Goal: Task Accomplishment & Management: Complete application form

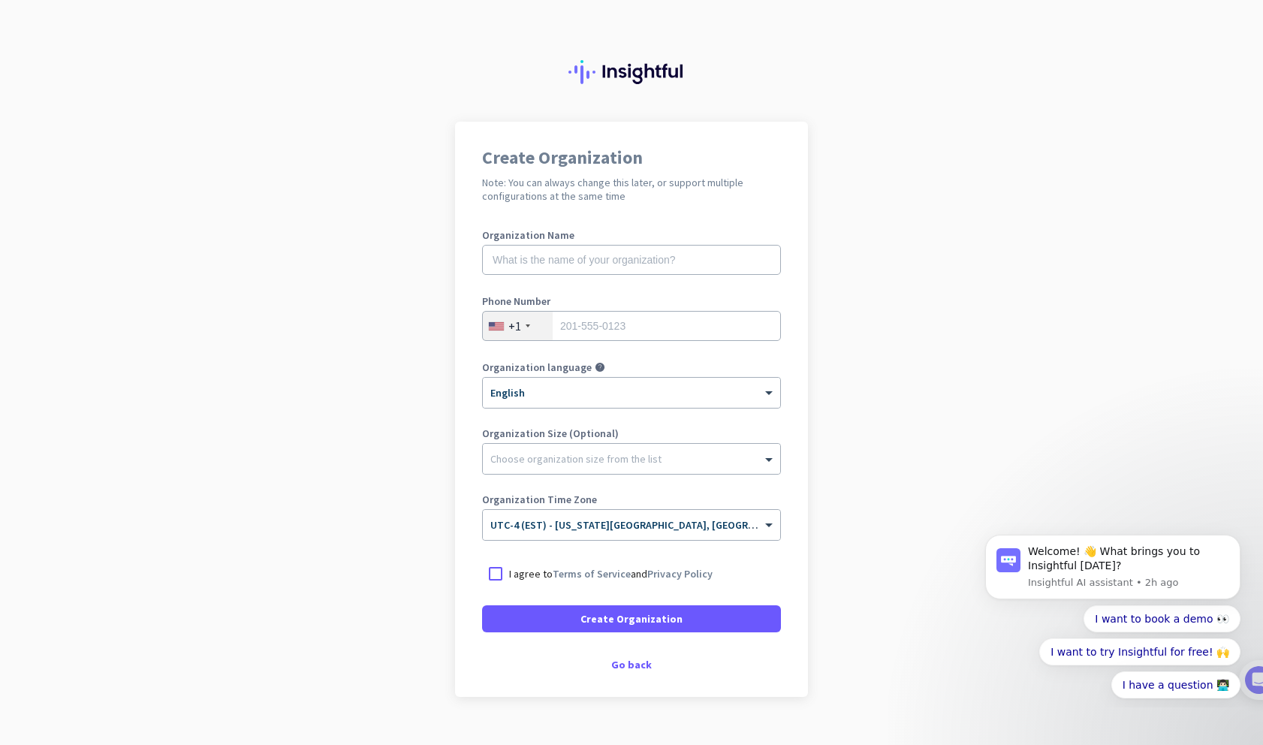
click at [912, 321] on app-onboarding-organization "Create Organization Note: You can always change this later, or support multiple…" at bounding box center [631, 447] width 1263 height 650
click at [493, 577] on div at bounding box center [495, 573] width 27 height 27
click at [399, 541] on app-onboarding-organization "Create Organization Note: You can always change this later, or support multiple…" at bounding box center [631, 447] width 1263 height 650
click at [577, 260] on input "text" at bounding box center [631, 260] width 299 height 30
type input "Sagacity Research"
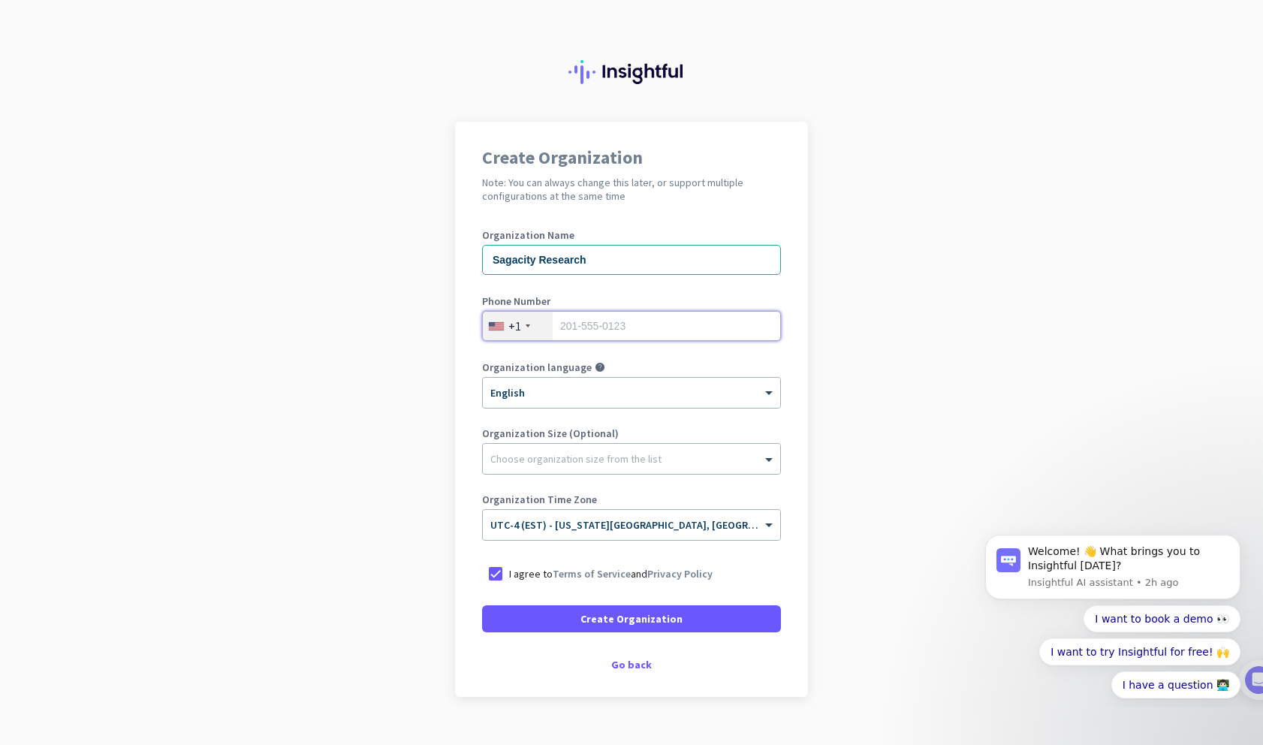
click at [634, 314] on input "tel" at bounding box center [631, 326] width 299 height 30
type input "6099377030"
click at [605, 460] on div at bounding box center [631, 455] width 297 height 15
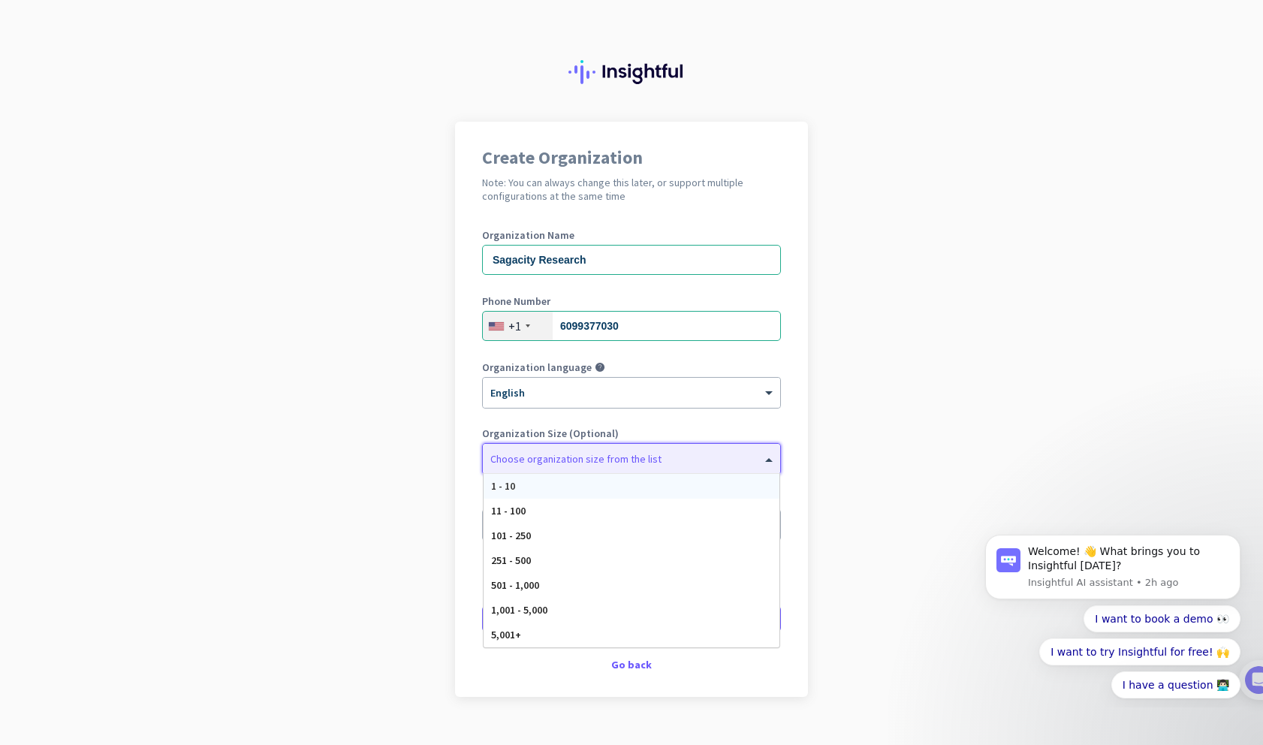
click at [598, 490] on div "1 - 10" at bounding box center [632, 486] width 296 height 25
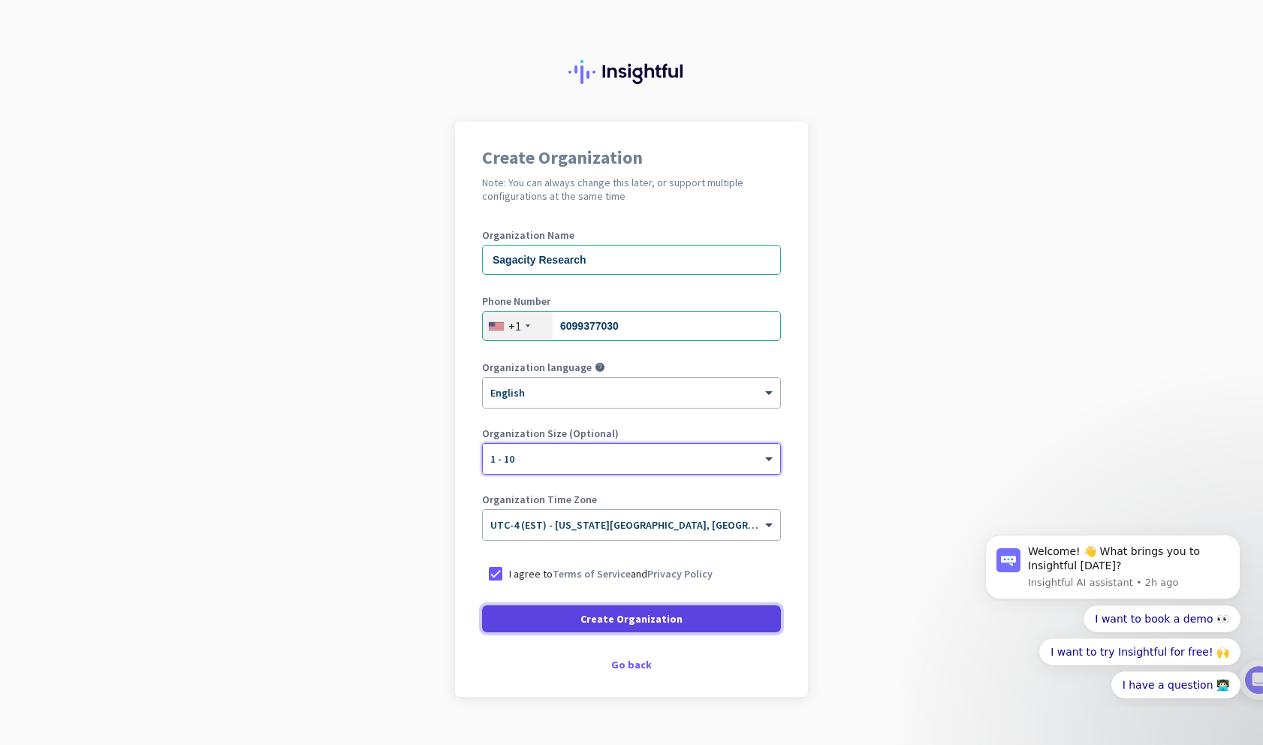
click at [620, 626] on span at bounding box center [631, 619] width 299 height 36
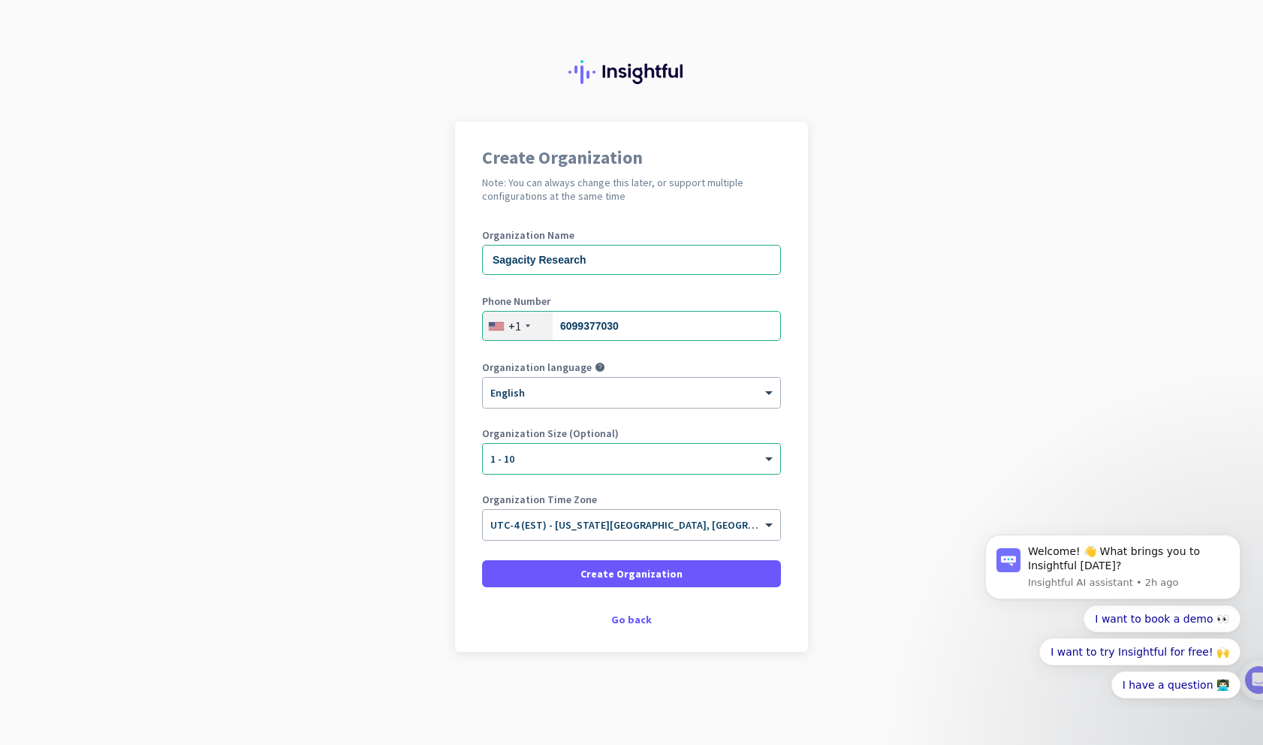
click at [1108, 412] on app-onboarding-organization "Create Organization Note: You can always change this later, or support multiple…" at bounding box center [631, 424] width 1263 height 605
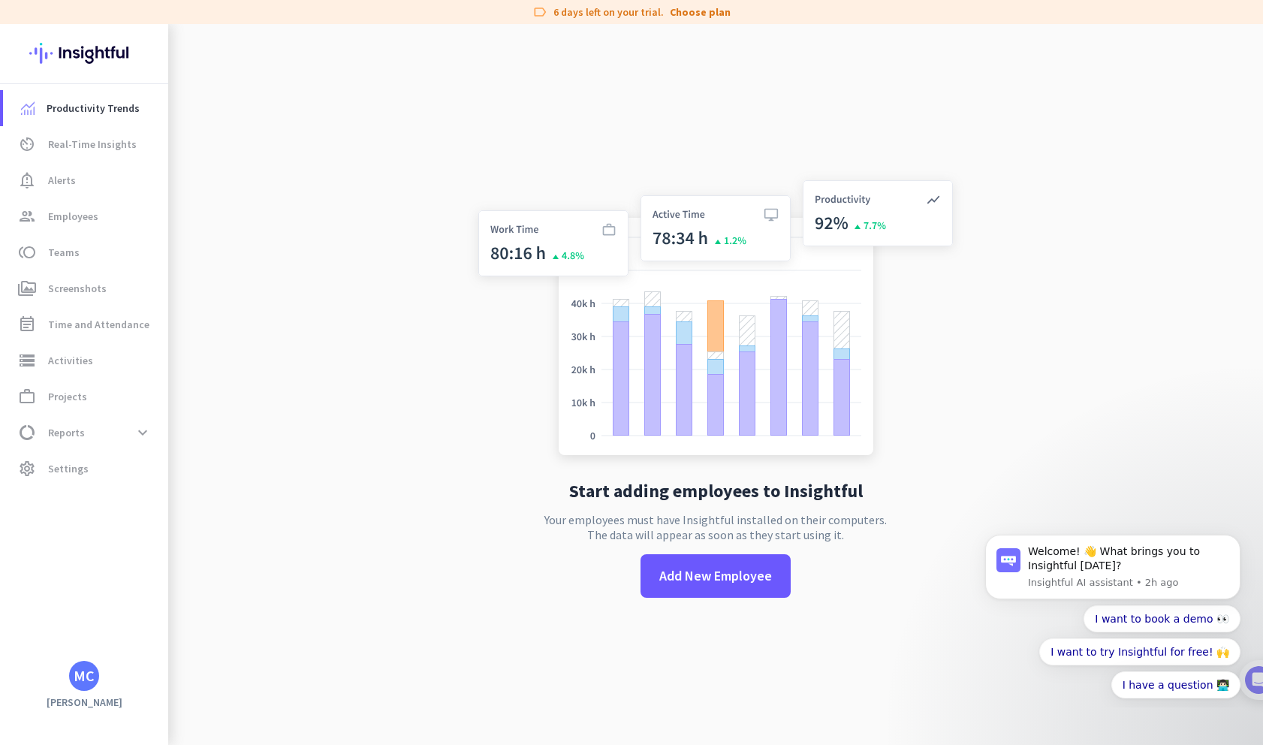
click at [312, 347] on app-no-employees "Start adding employees to Insightful Your employees must have Insightful instal…" at bounding box center [715, 396] width 1095 height 745
click at [998, 130] on app-no-employees "Start adding employees to Insightful Your employees must have Insightful instal…" at bounding box center [715, 396] width 1095 height 745
click at [89, 142] on span "Real-Time Insights" at bounding box center [92, 144] width 89 height 18
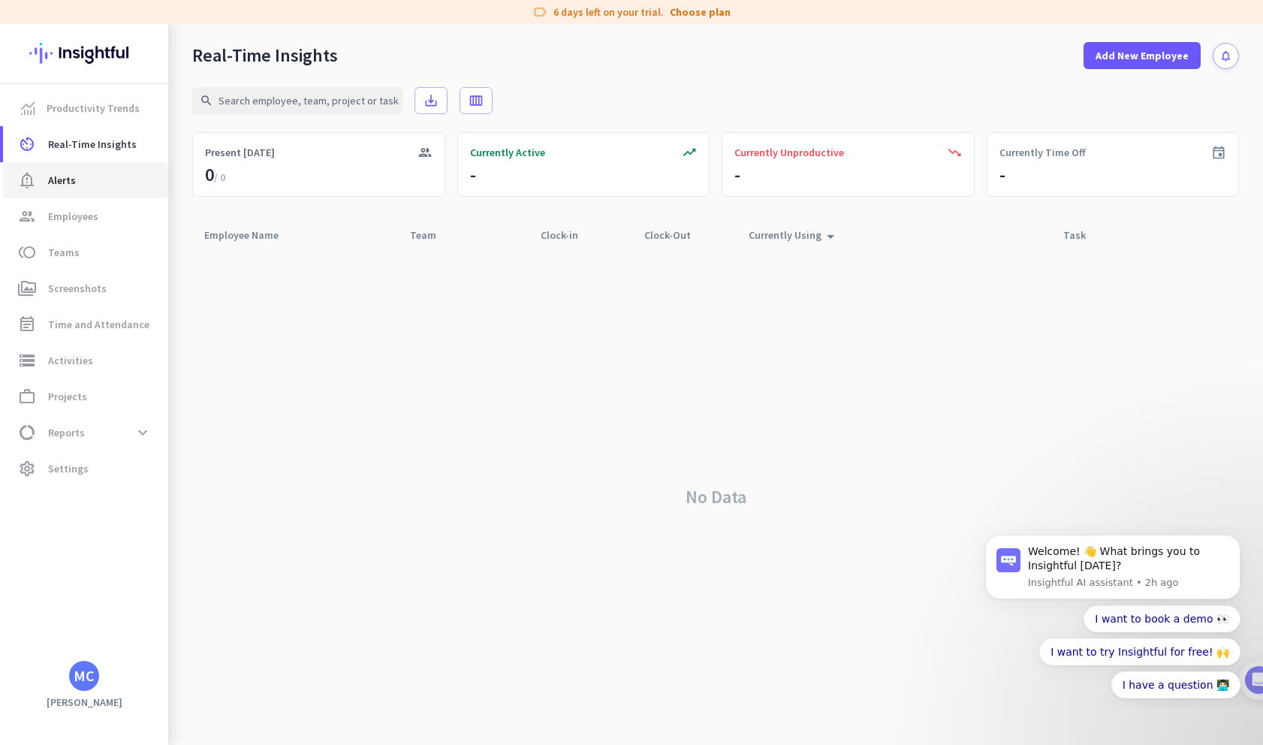
click at [74, 179] on span "Alerts" at bounding box center [62, 180] width 28 height 18
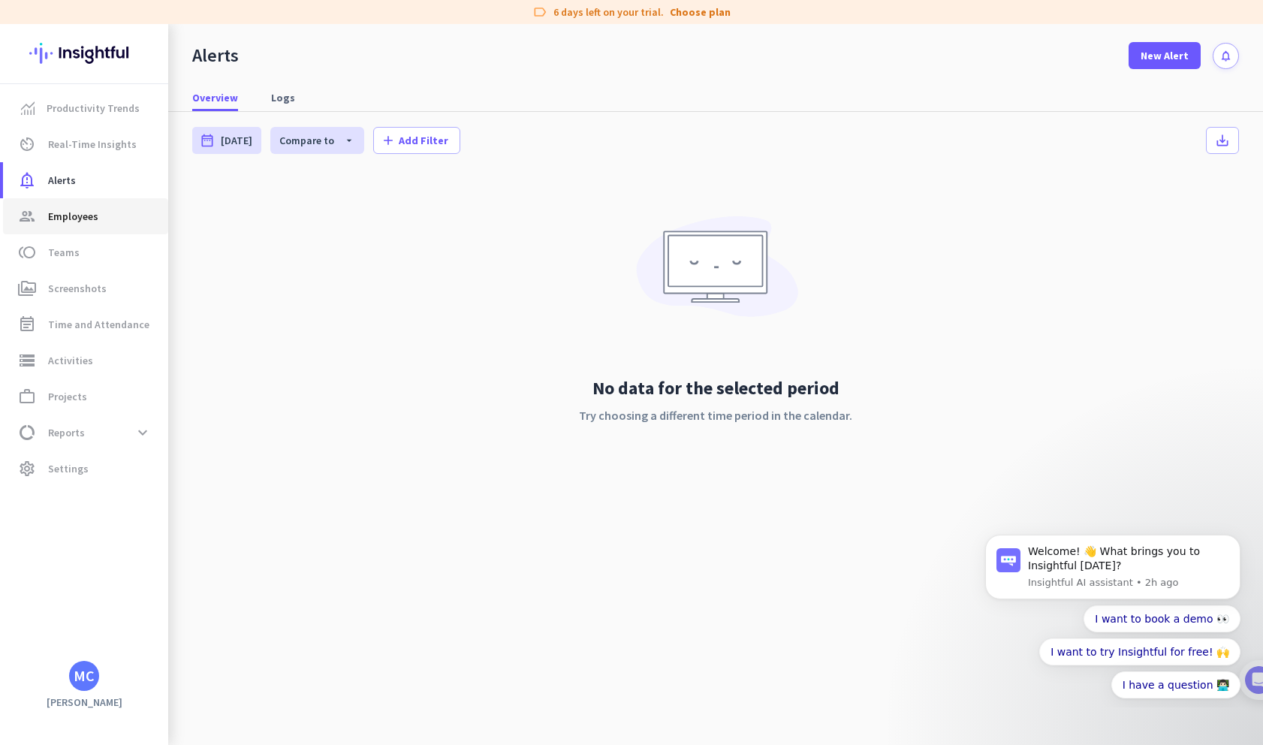
click at [68, 231] on link "group Employees" at bounding box center [85, 216] width 165 height 36
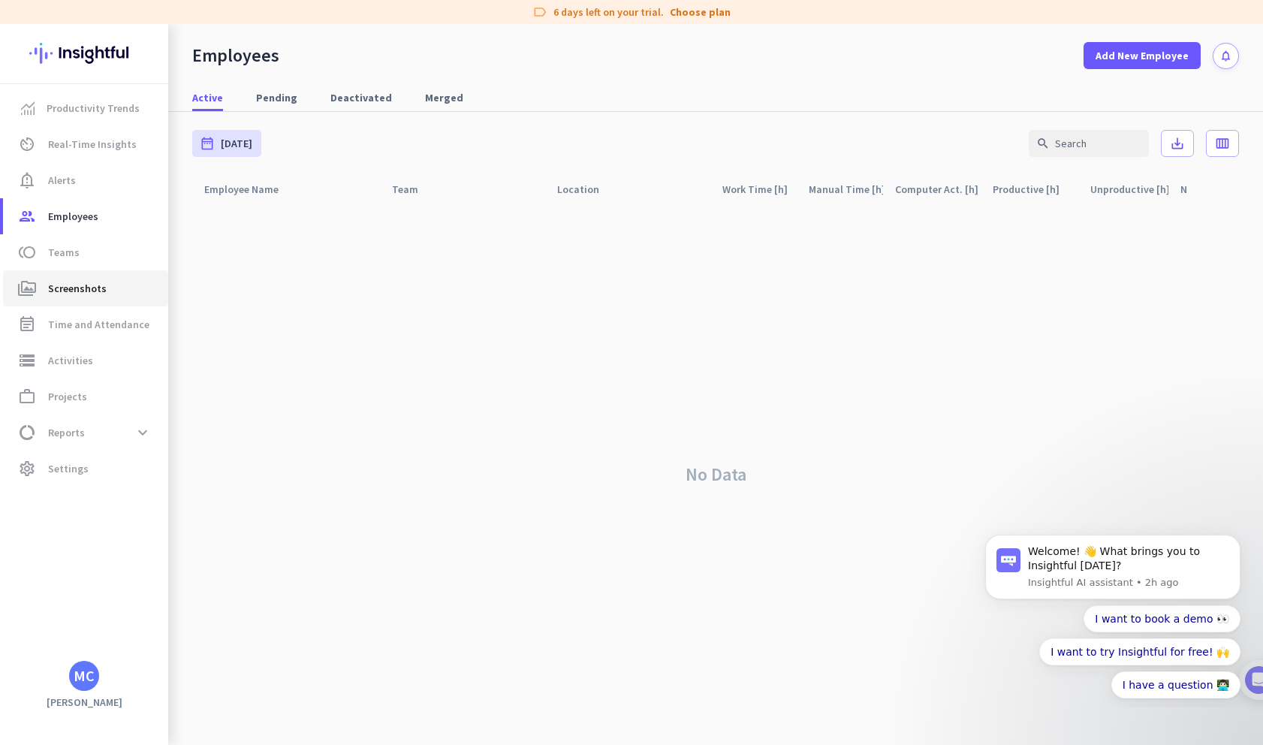
click at [62, 270] on link "perm_media Screenshots" at bounding box center [85, 288] width 165 height 36
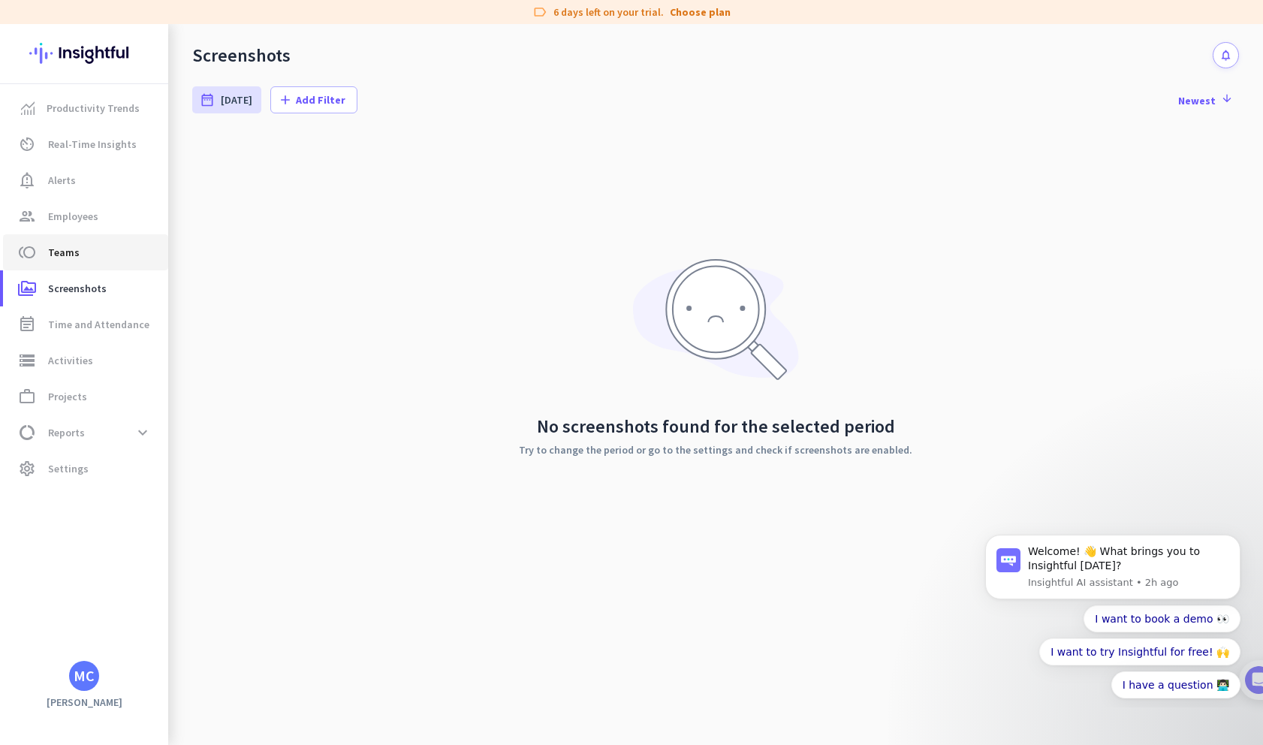
click at [83, 255] on span "toll Teams" at bounding box center [85, 252] width 141 height 18
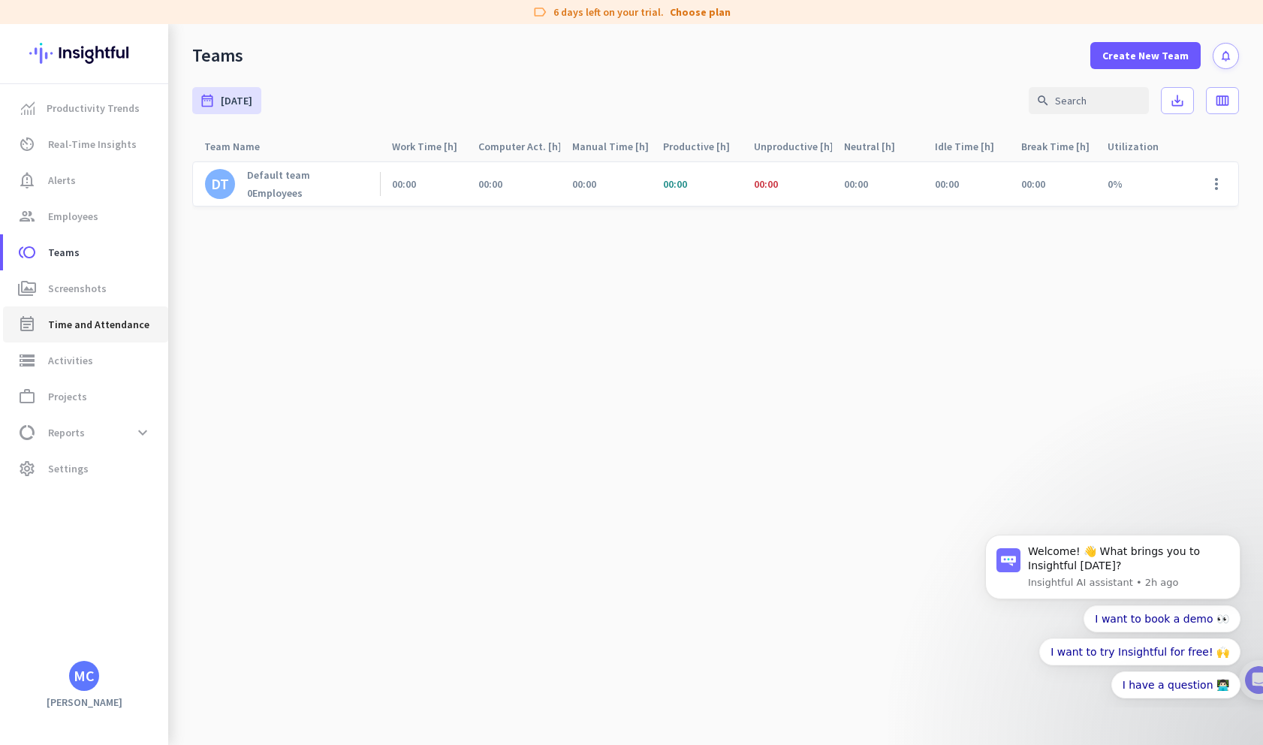
click at [80, 306] on link "event_note Time and Attendance" at bounding box center [85, 324] width 165 height 36
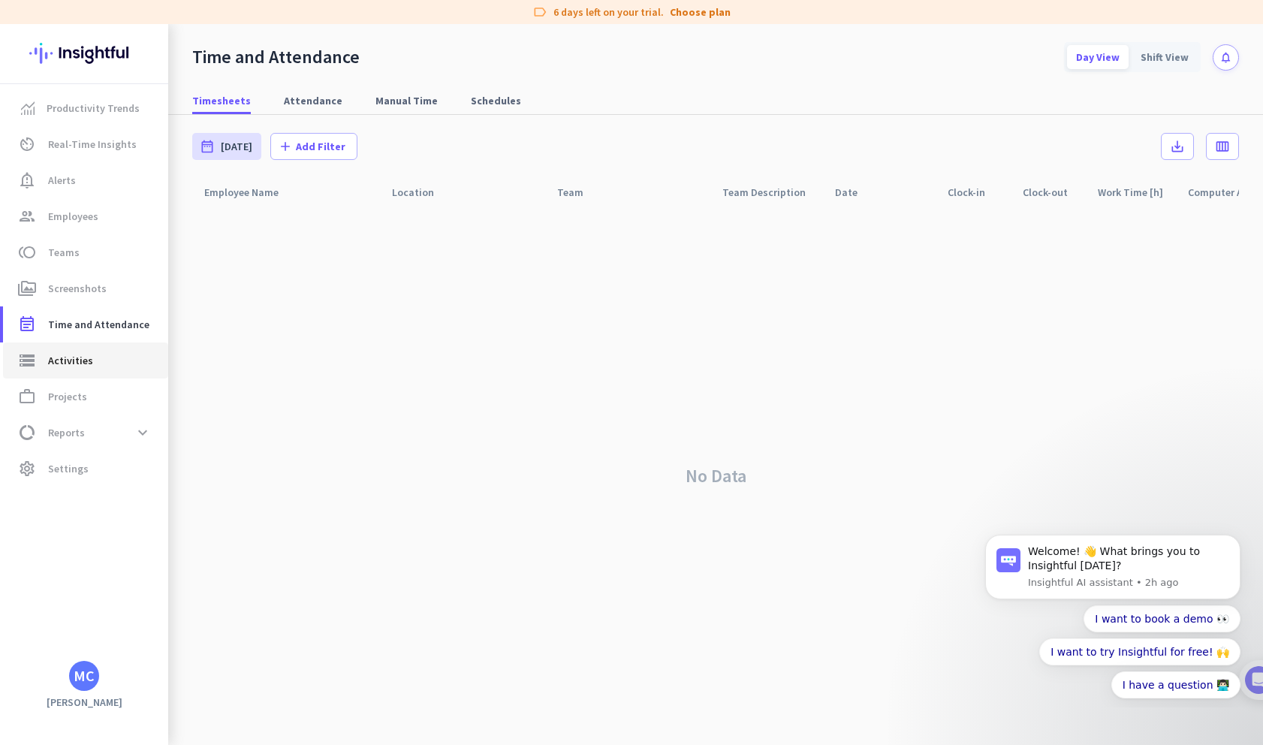
click at [78, 348] on link "storage Activities" at bounding box center [85, 360] width 165 height 36
type input "[DATE]"
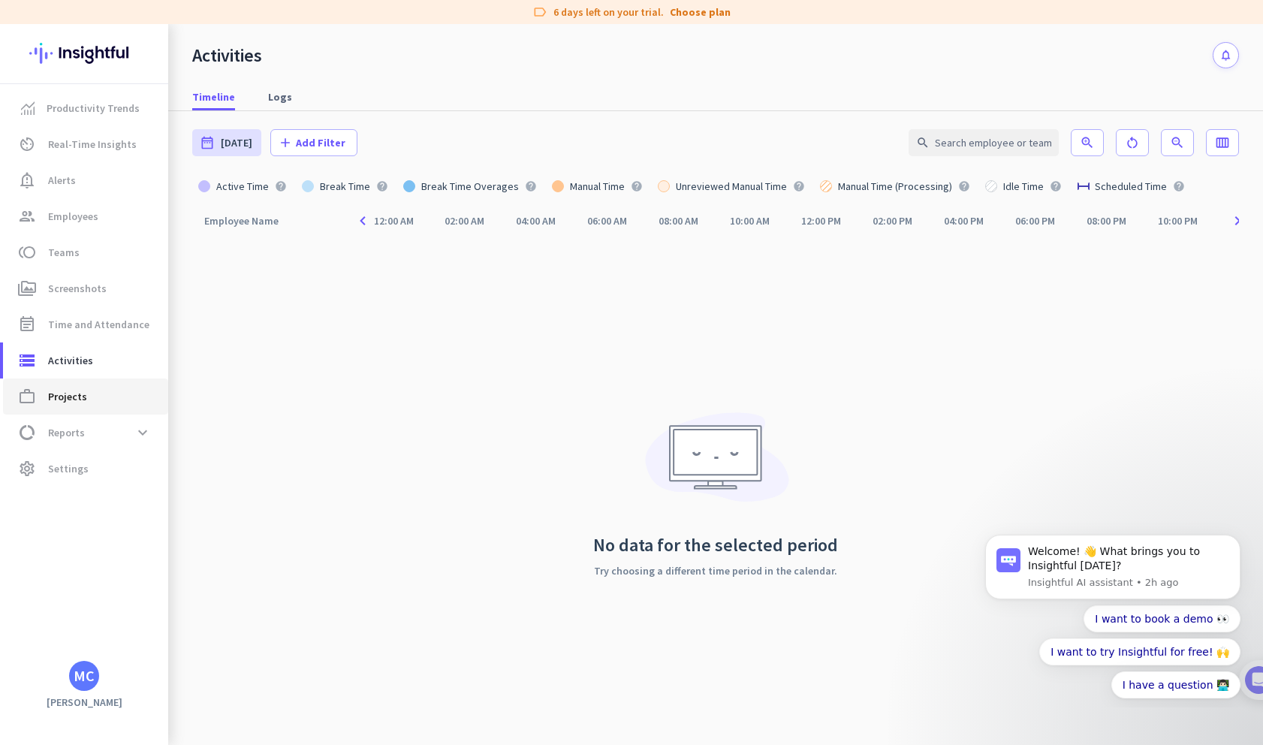
click at [69, 384] on link "work_outline Projects" at bounding box center [85, 396] width 165 height 36
type input "[DATE] - [DATE]"
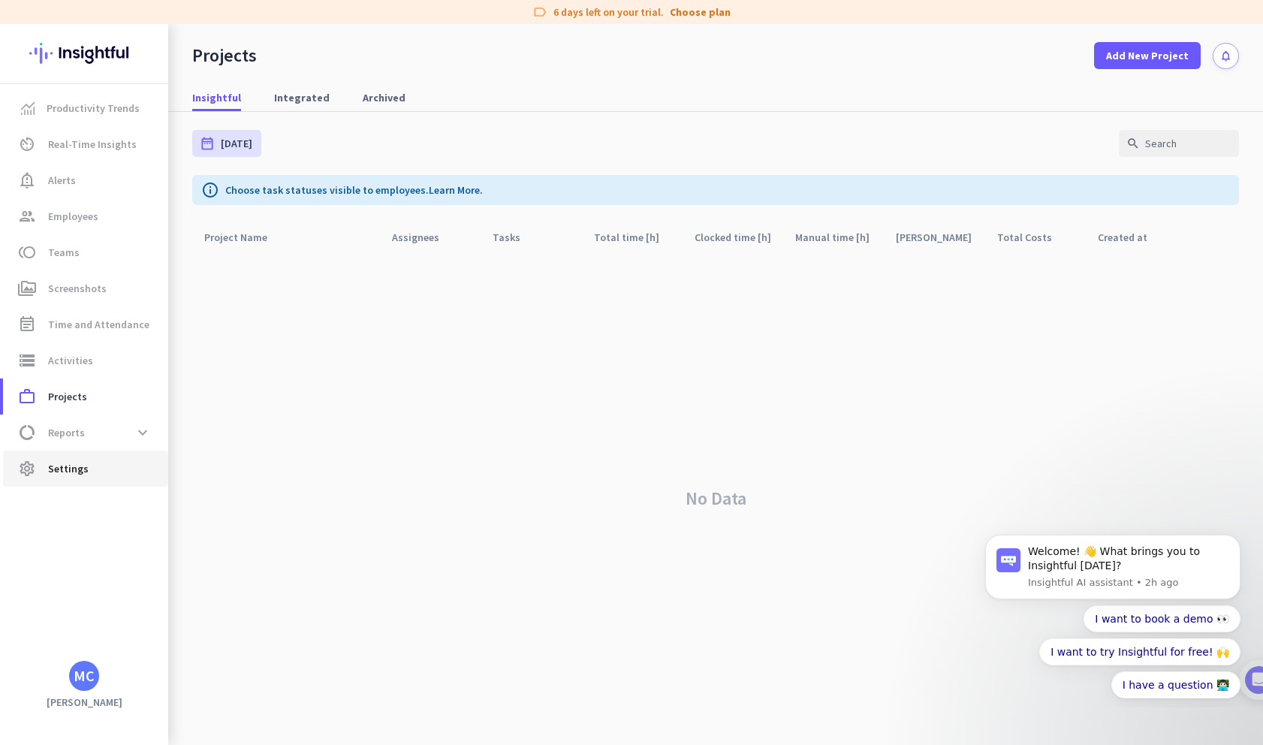
click at [65, 455] on link "settings Settings" at bounding box center [85, 469] width 165 height 36
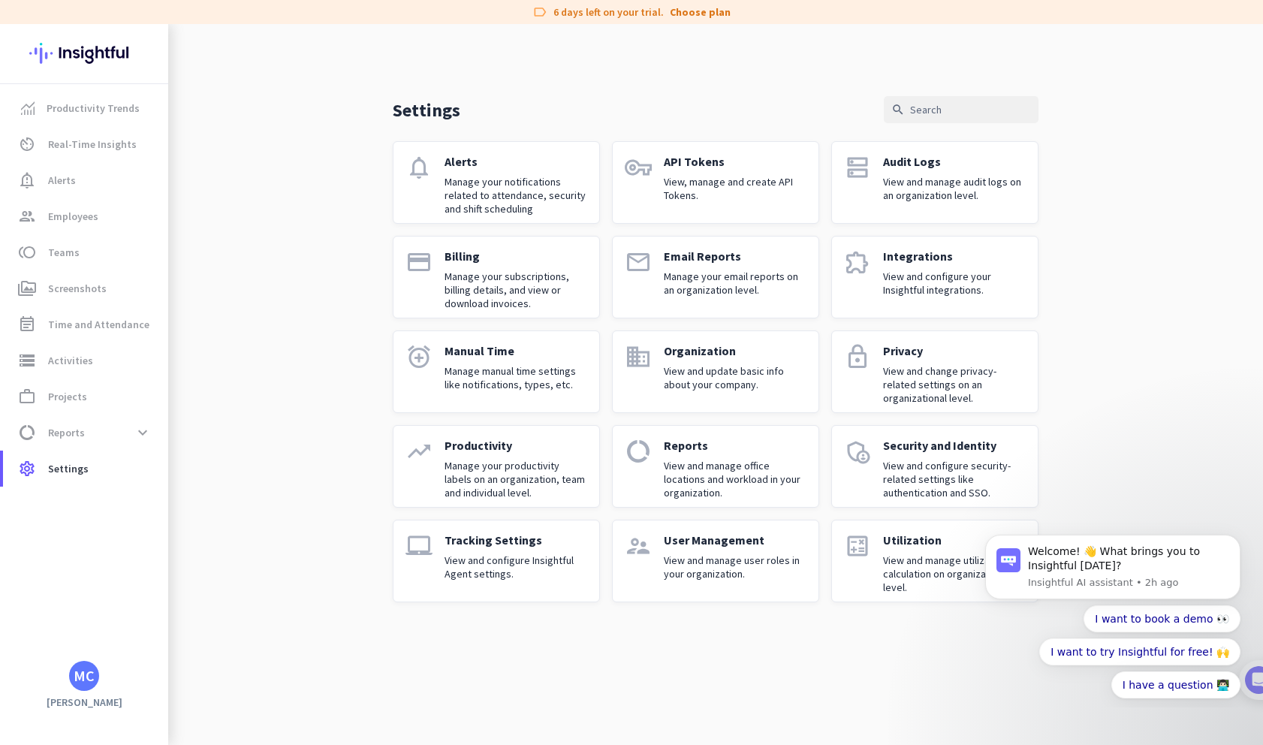
click at [327, 299] on div "Settings search notifications Alerts Manage your notifications related to atten…" at bounding box center [715, 325] width 1095 height 602
click at [757, 159] on p "API Tokens" at bounding box center [735, 161] width 143 height 15
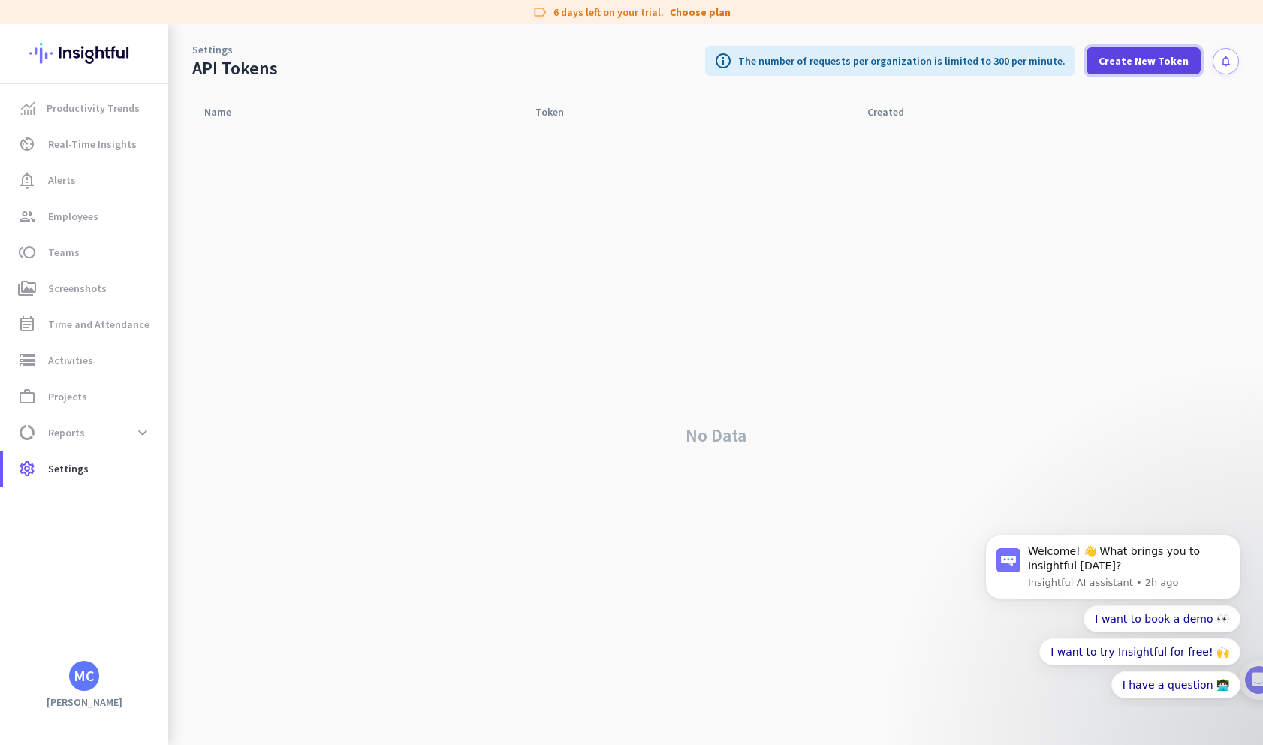
click at [1120, 64] on span "Create New Token" at bounding box center [1143, 60] width 90 height 15
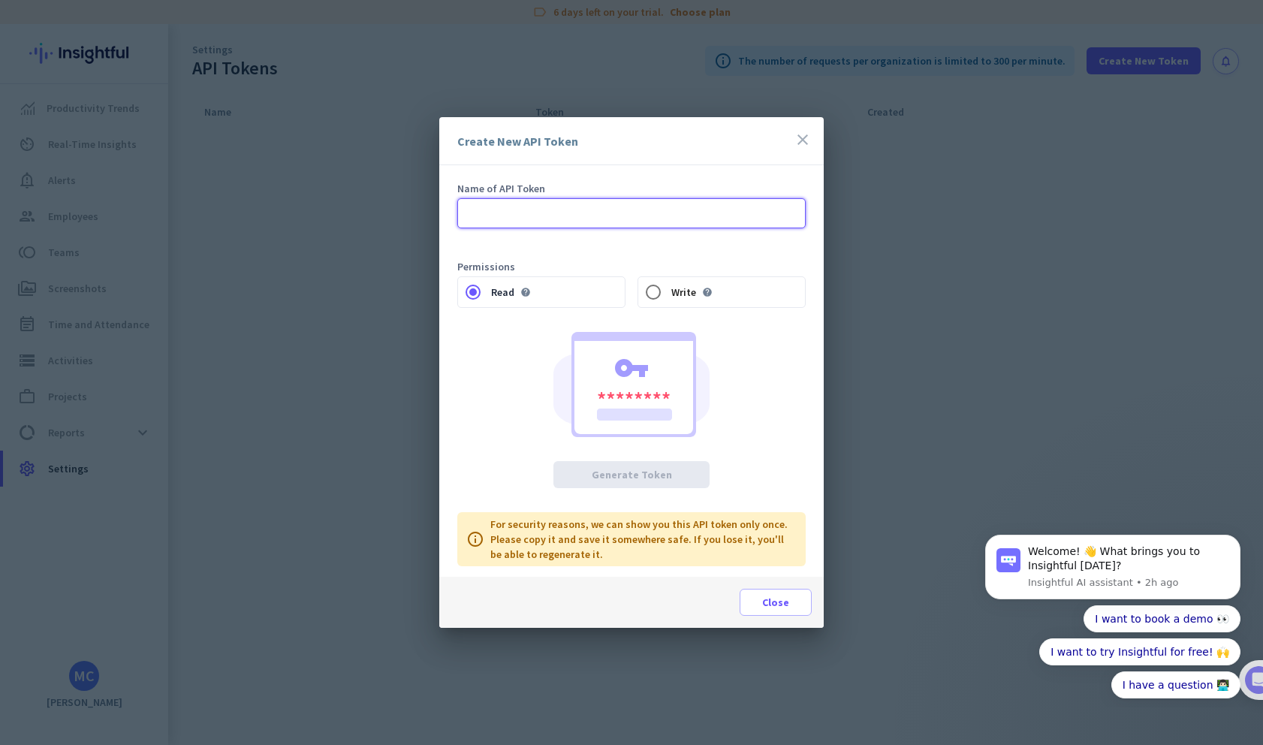
click at [648, 215] on input "text" at bounding box center [631, 213] width 348 height 30
type input "token_1"
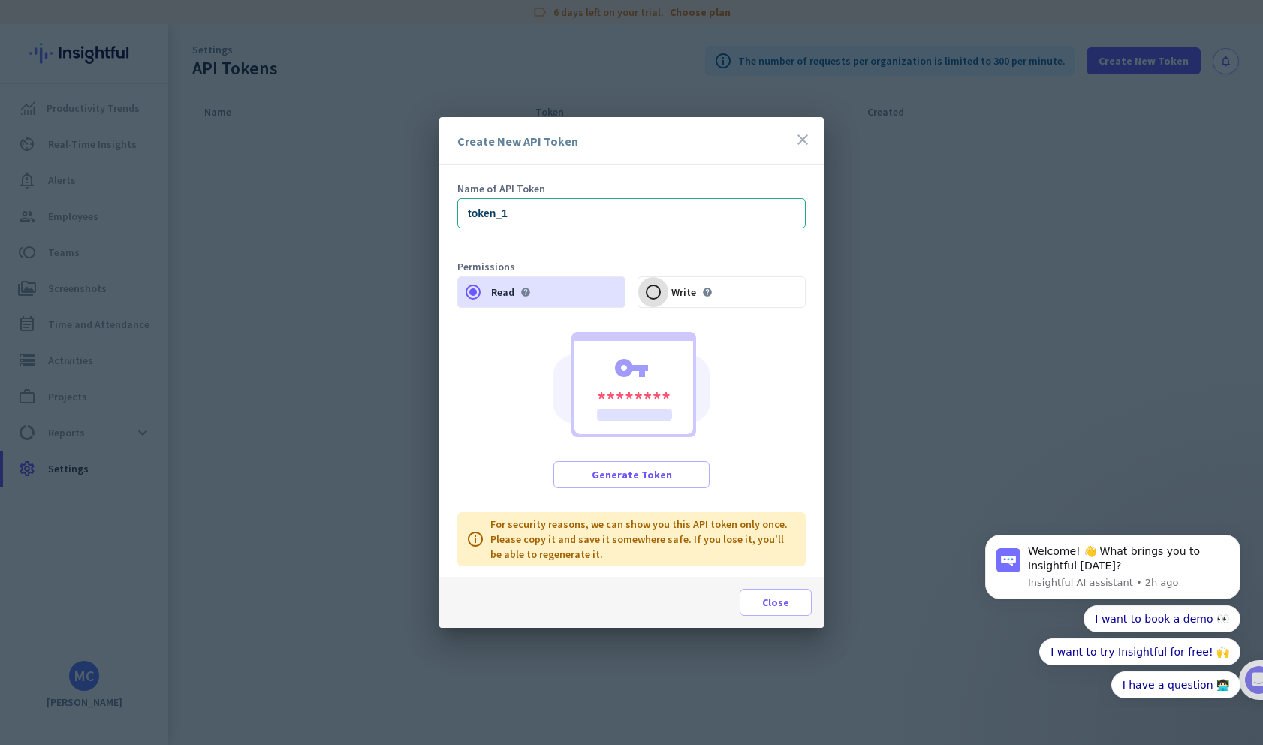
click at [649, 295] on input "Write help" at bounding box center [653, 292] width 30 height 30
radio input "true"
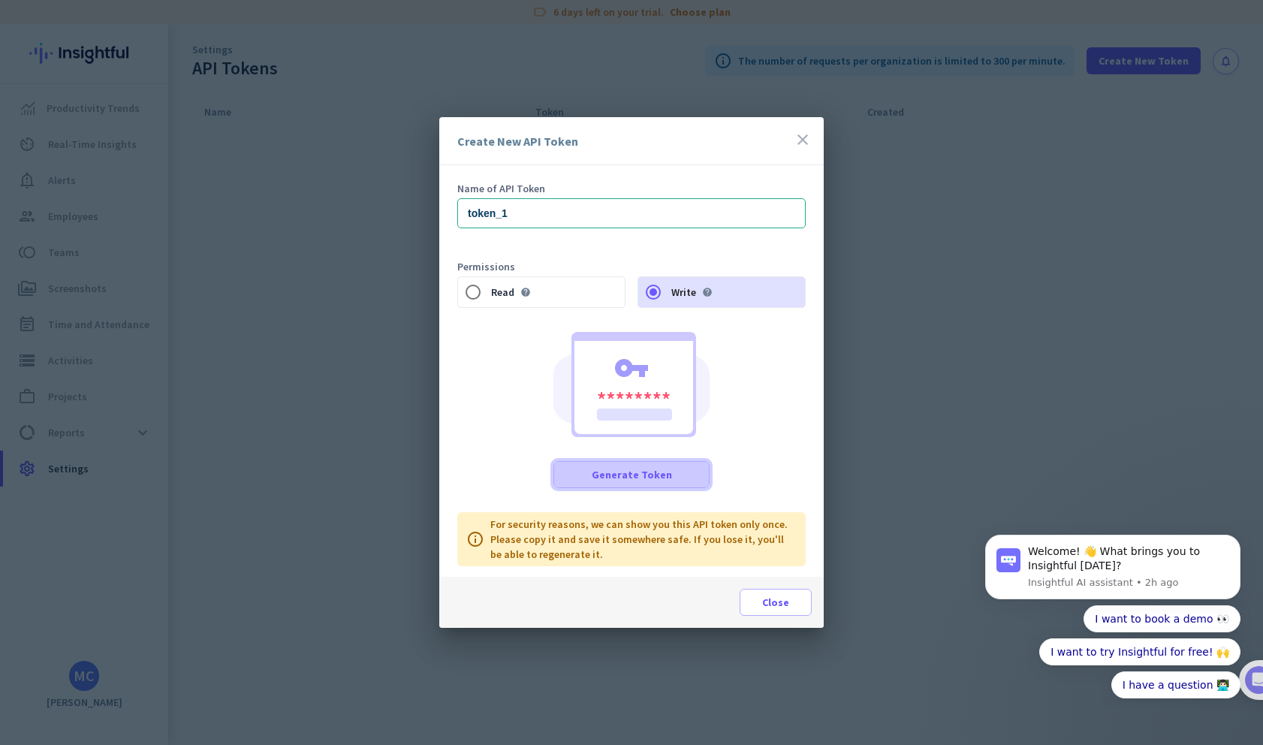
click at [668, 475] on span at bounding box center [631, 475] width 155 height 36
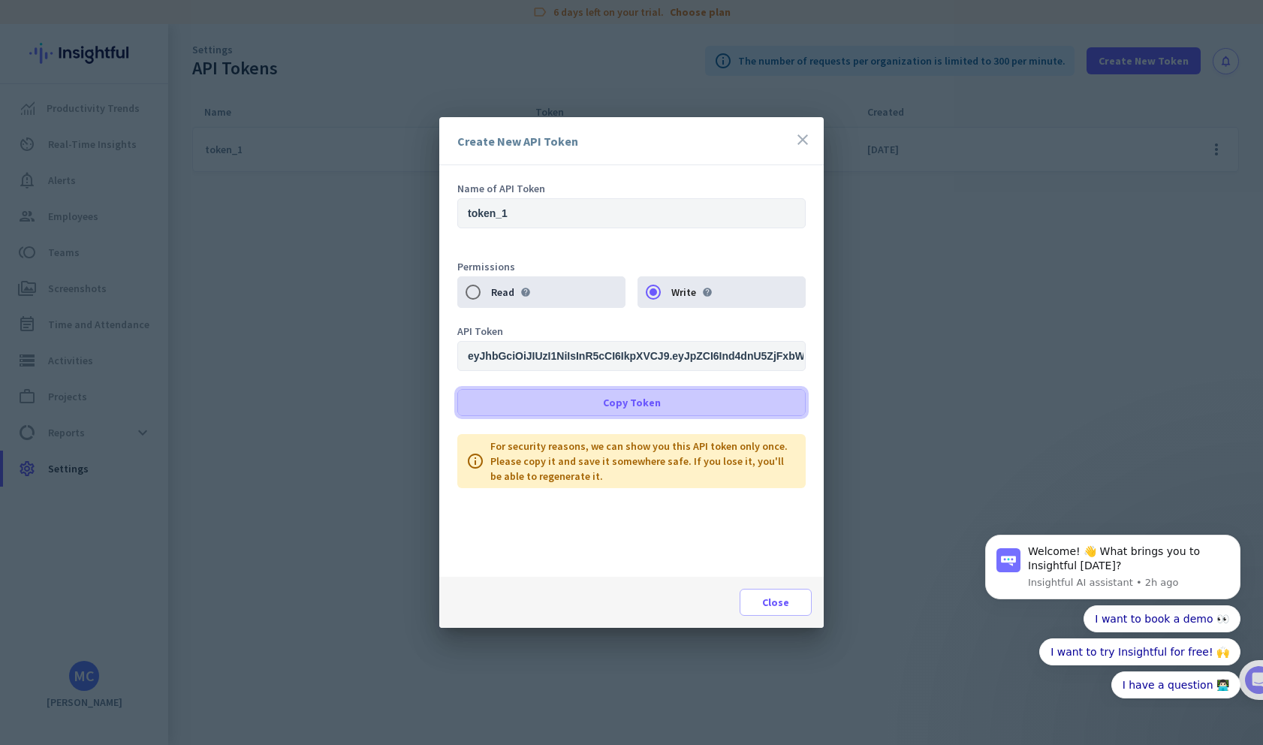
click at [607, 401] on span "Copy Token" at bounding box center [632, 402] width 58 height 15
click at [667, 398] on span at bounding box center [631, 402] width 347 height 36
click at [701, 570] on div "Name of API Token token_1 Permissions Read help Write help API [AUTH_TOKEN] Cop…" at bounding box center [631, 370] width 384 height 411
click at [801, 140] on icon "close" at bounding box center [803, 140] width 18 height 18
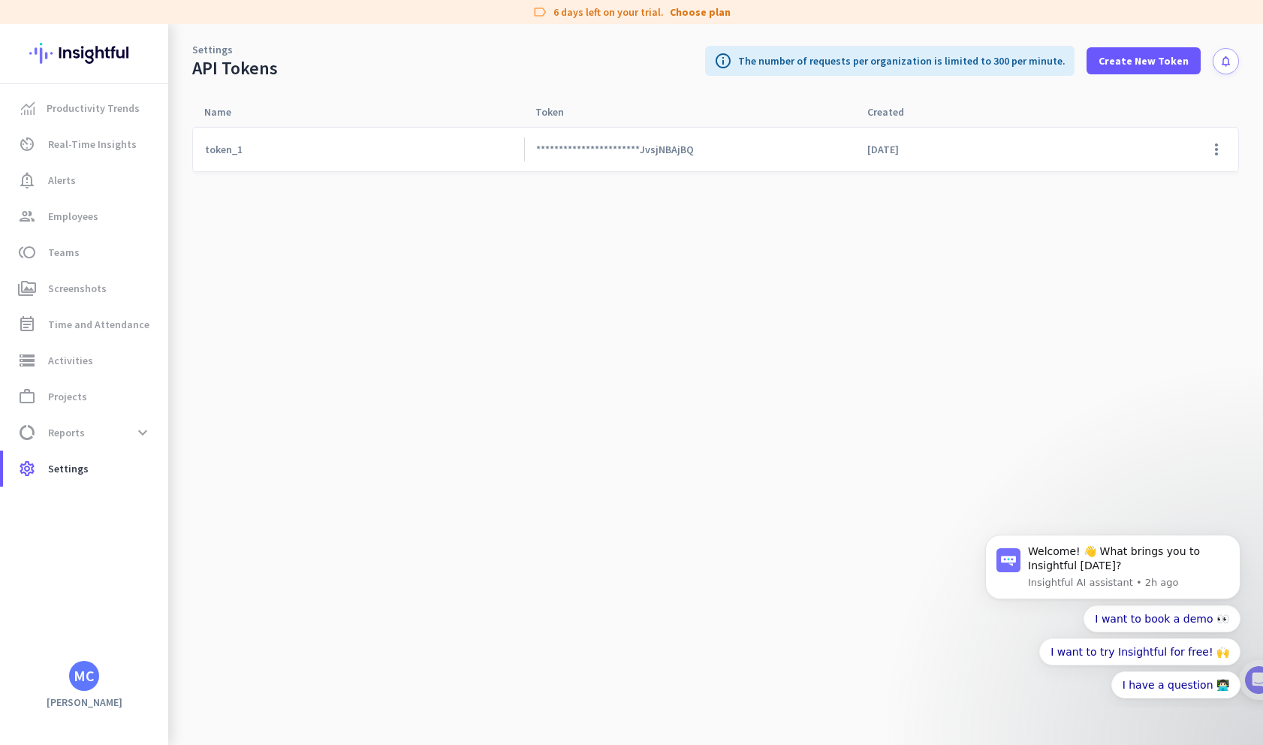
click at [341, 246] on cdk-virtual-scroll-viewport "**********" at bounding box center [715, 435] width 1047 height 619
click at [1215, 139] on span at bounding box center [1216, 149] width 36 height 36
click at [779, 227] on div at bounding box center [631, 372] width 1263 height 745
click at [420, 243] on cdk-virtual-scroll-viewport "**********" at bounding box center [715, 435] width 1047 height 619
click at [80, 111] on span "Productivity Trends" at bounding box center [93, 108] width 93 height 18
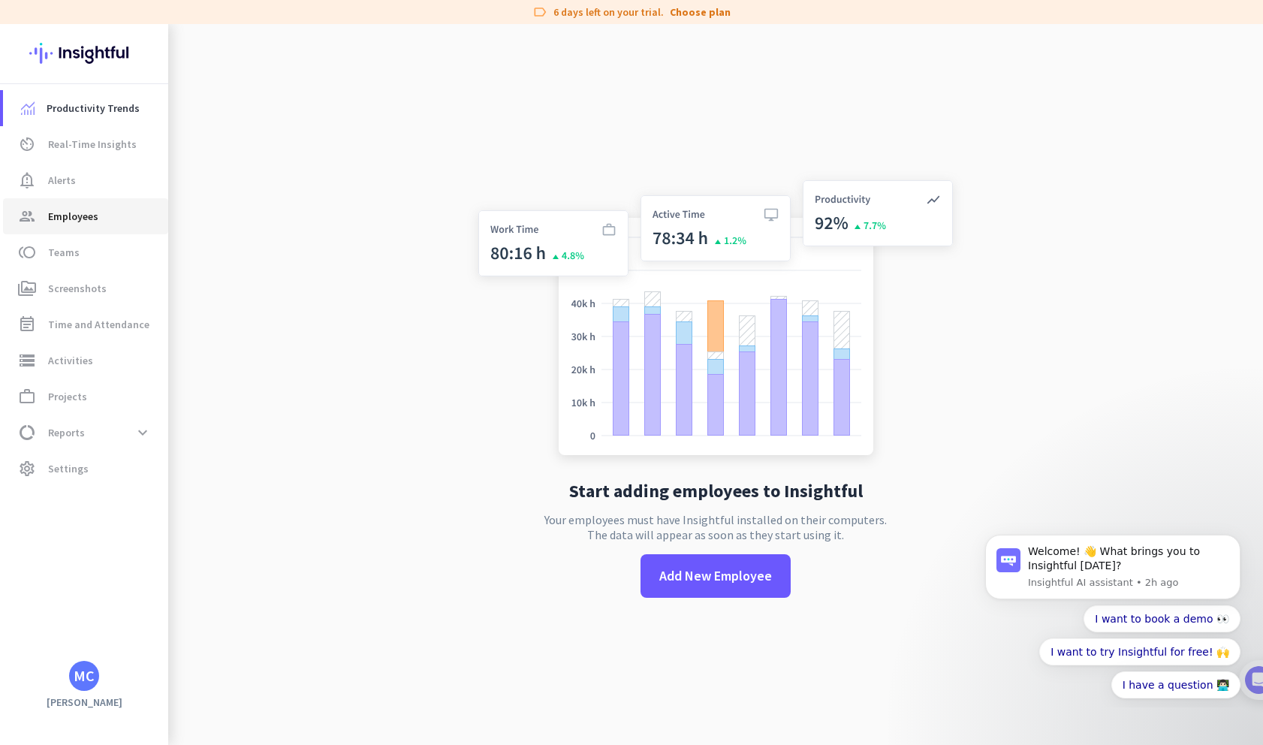
click at [64, 210] on span "Employees" at bounding box center [73, 216] width 50 height 18
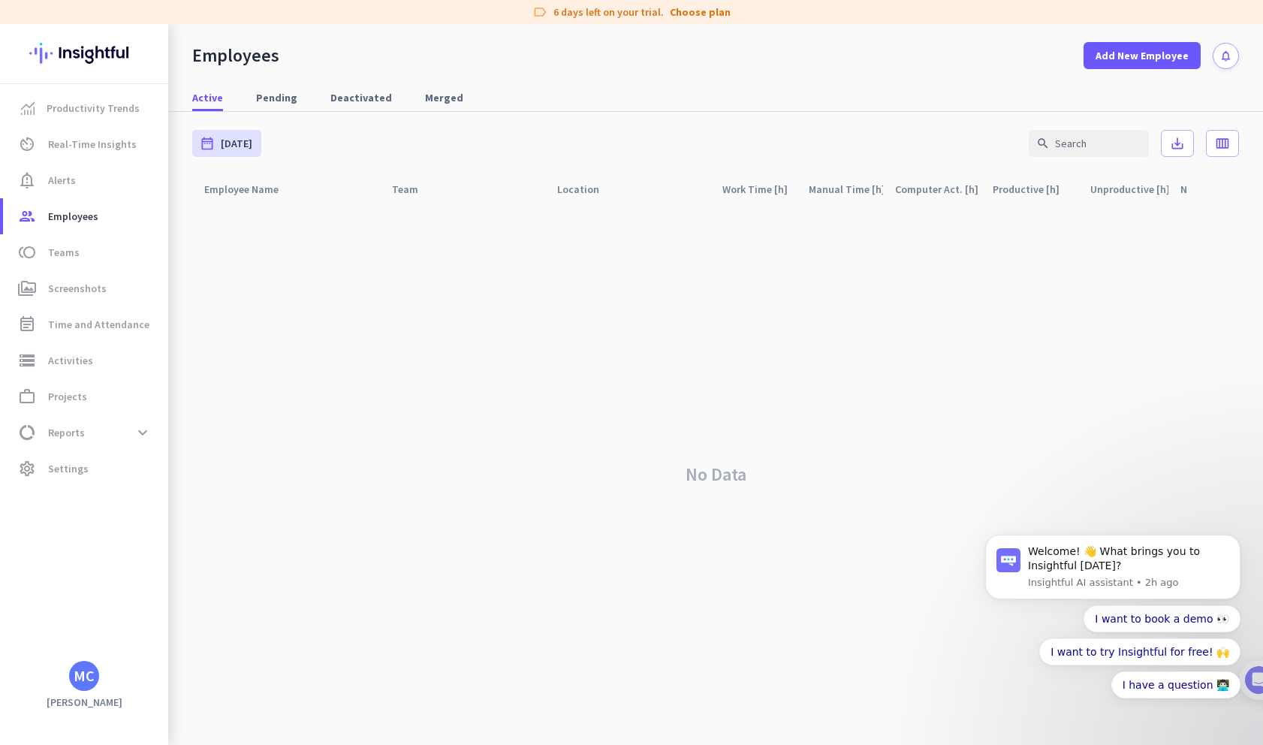
click at [475, 215] on div "No Data" at bounding box center [715, 473] width 1047 height 541
click at [1145, 50] on span "Add New Employee" at bounding box center [1141, 55] width 93 height 15
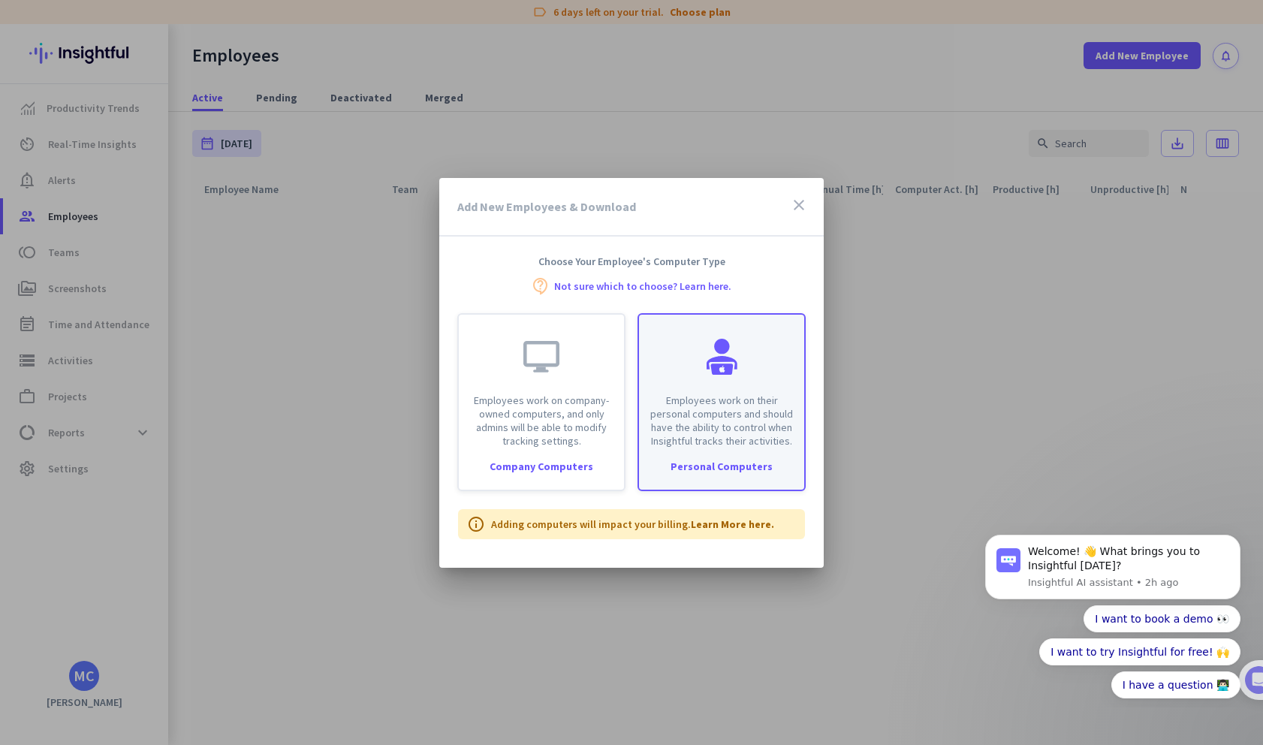
click at [772, 445] on p "Employees work on their personal computers and should have the ability to contr…" at bounding box center [721, 420] width 147 height 54
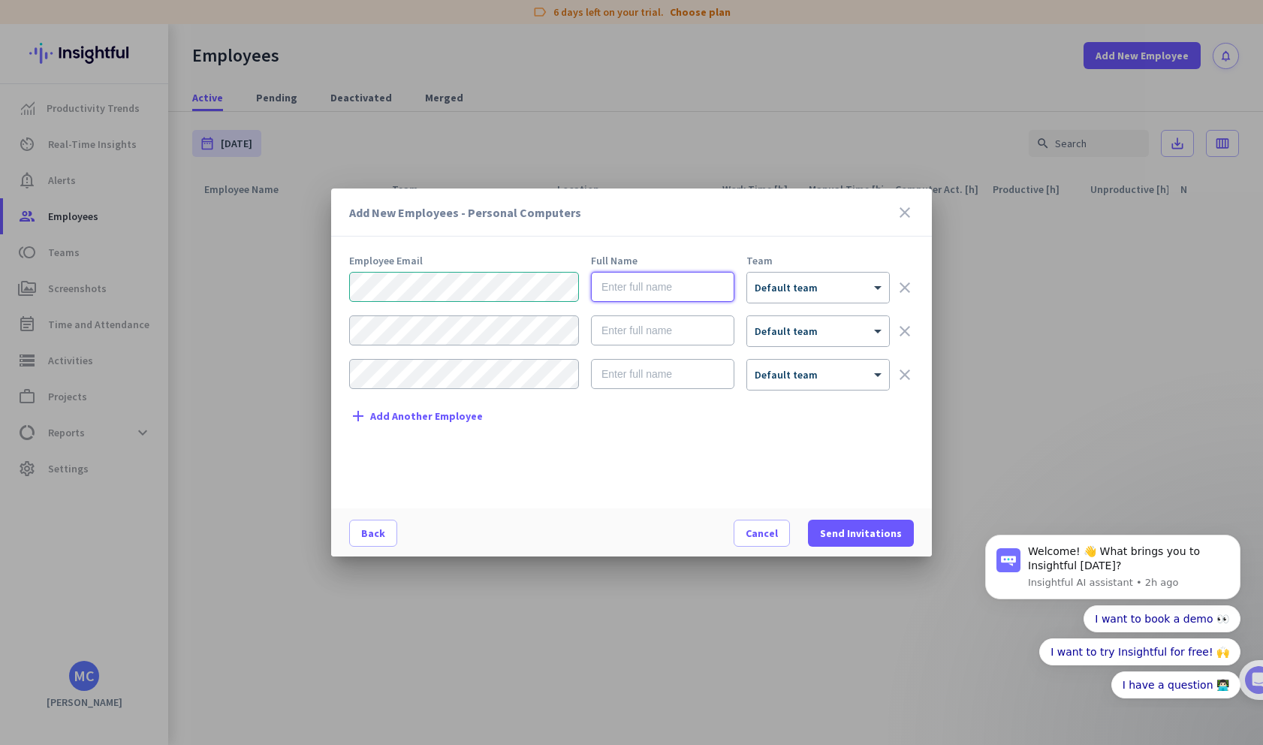
click at [635, 282] on input "text" at bounding box center [662, 287] width 143 height 30
type input "[PERSON_NAME]"
click at [812, 283] on div at bounding box center [818, 282] width 142 height 13
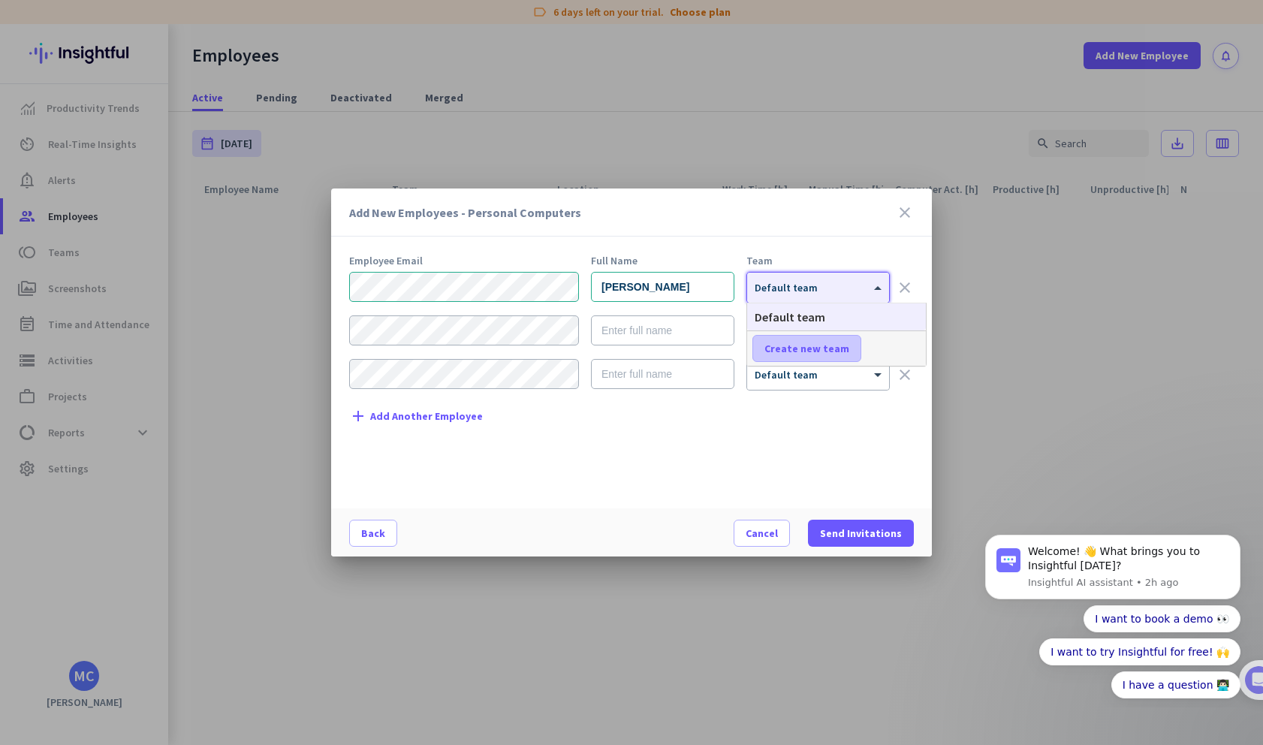
click at [813, 345] on span "Create new team" at bounding box center [806, 348] width 85 height 15
click at [813, 345] on input "text" at bounding box center [807, 348] width 111 height 27
type input "Team_1"
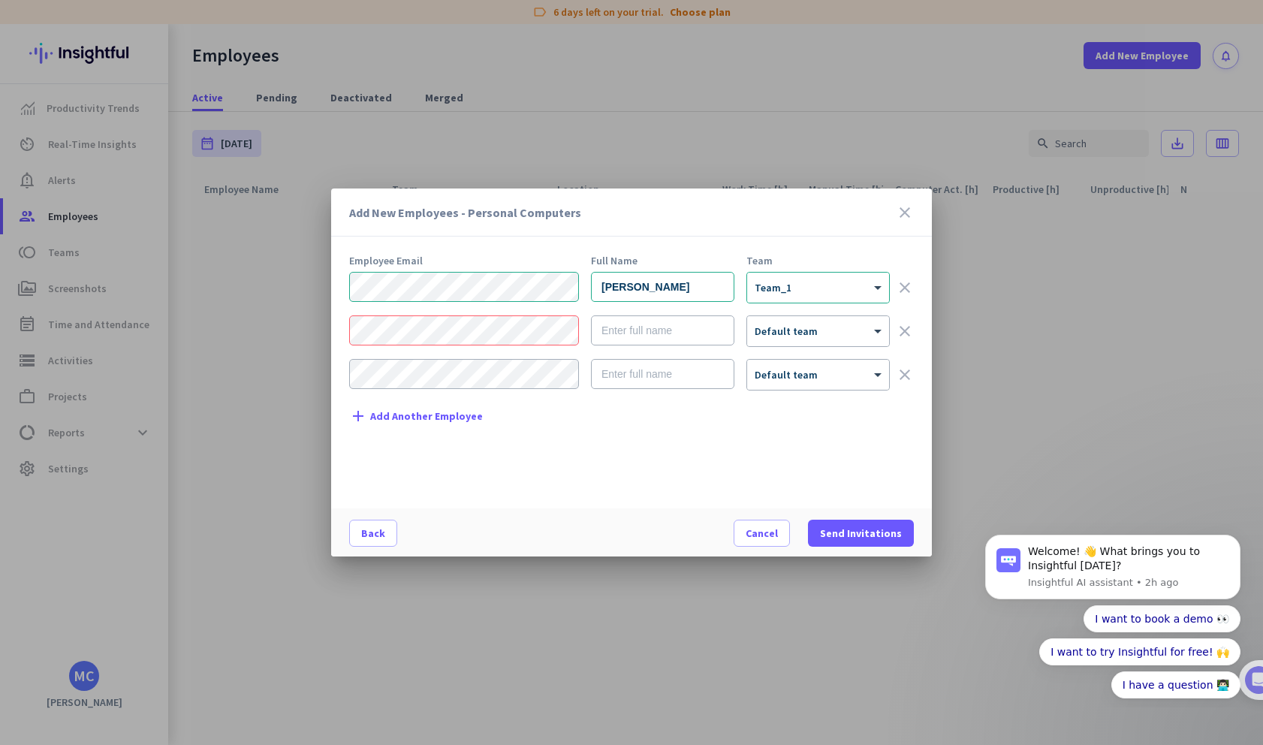
click at [330, 333] on div at bounding box center [631, 372] width 1263 height 745
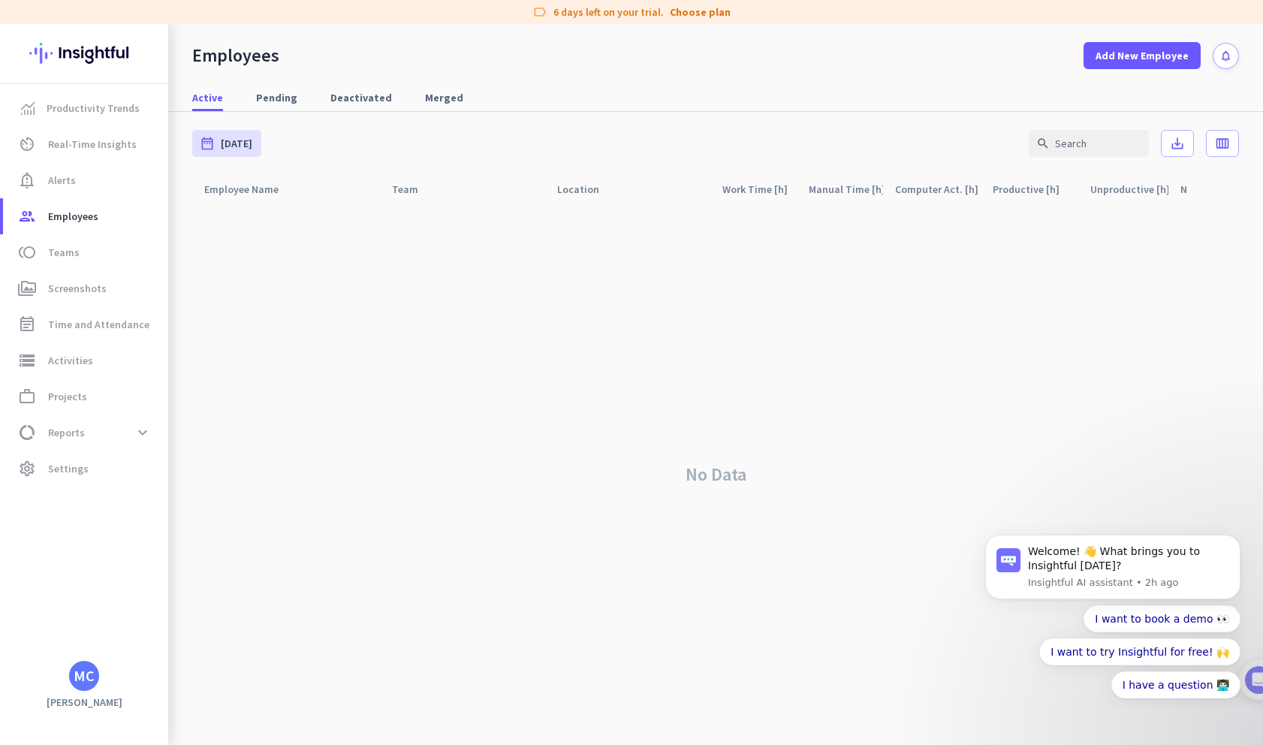
click at [759, 276] on div "No Data" at bounding box center [715, 473] width 1047 height 541
click at [1151, 55] on span "Add New Employee" at bounding box center [1141, 55] width 93 height 15
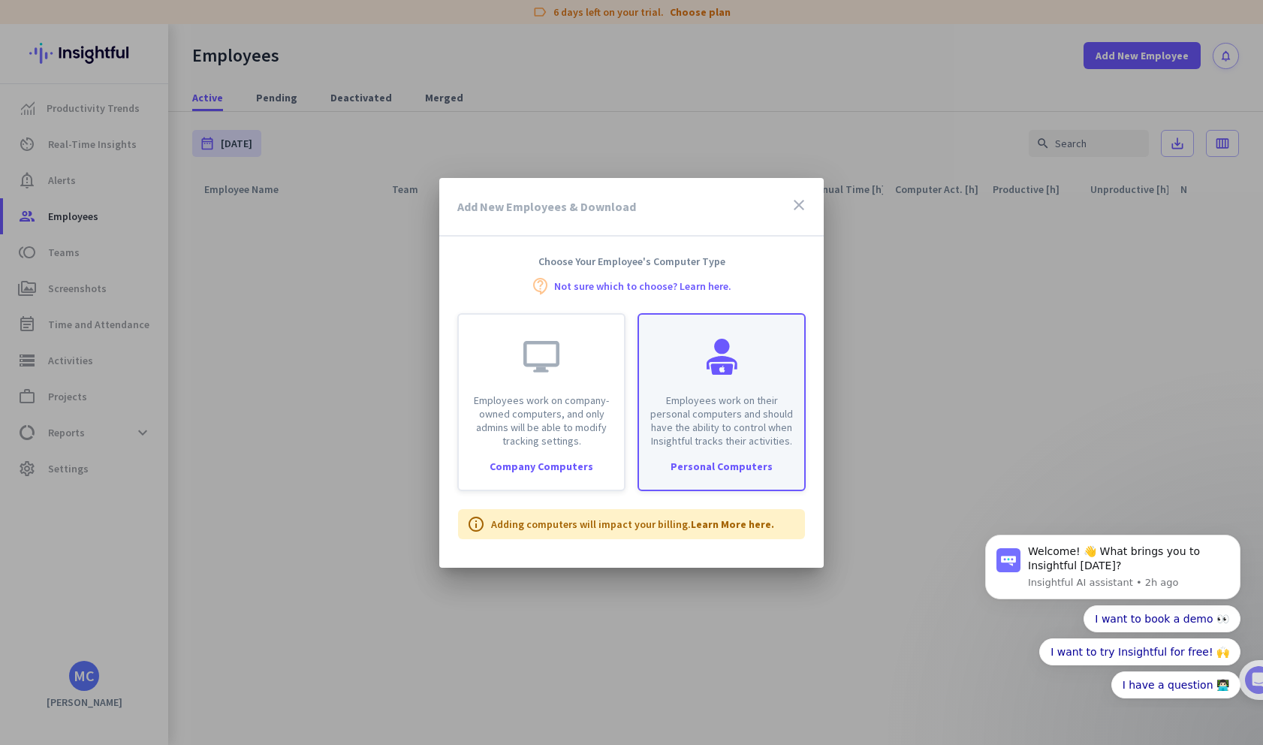
click at [744, 402] on p "Employees work on their personal computers and should have the ability to contr…" at bounding box center [721, 420] width 147 height 54
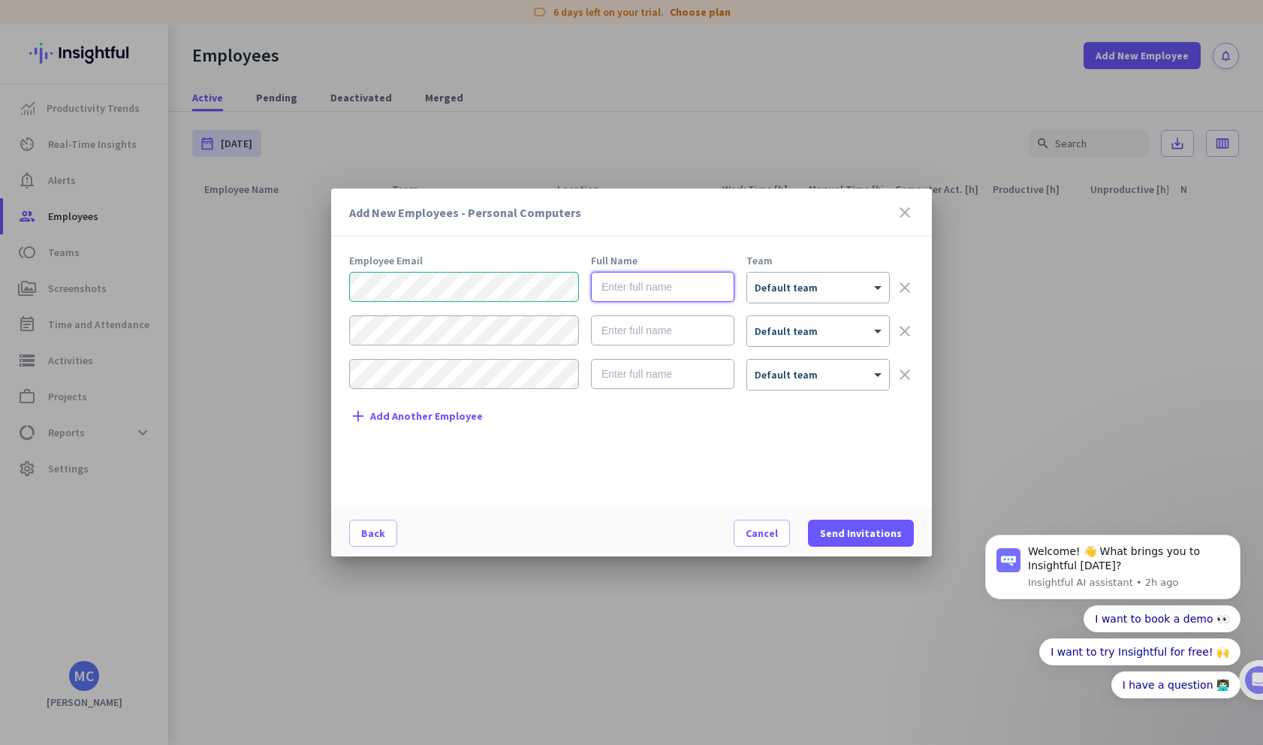
click at [676, 286] on input "text" at bounding box center [662, 287] width 143 height 30
type input "[PERSON_NAME]"
click at [837, 282] on div at bounding box center [818, 282] width 142 height 13
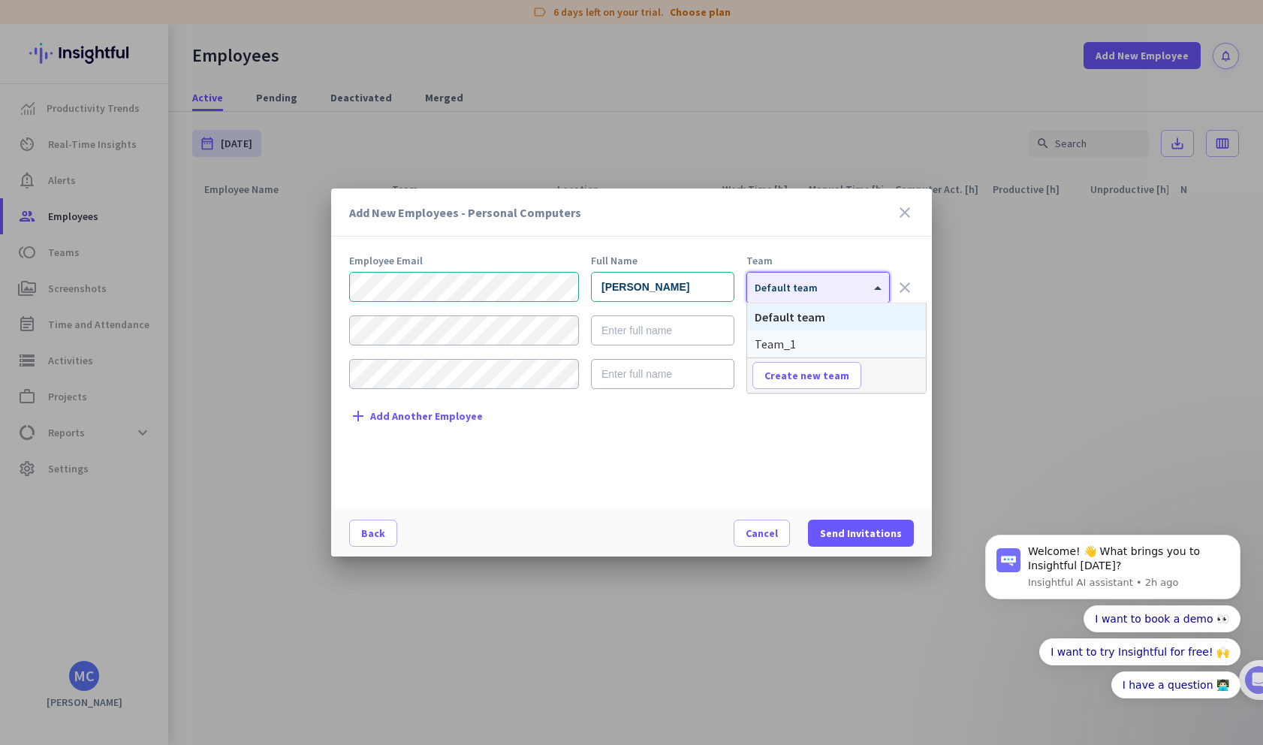
click at [822, 342] on div "Team_1" at bounding box center [836, 343] width 179 height 27
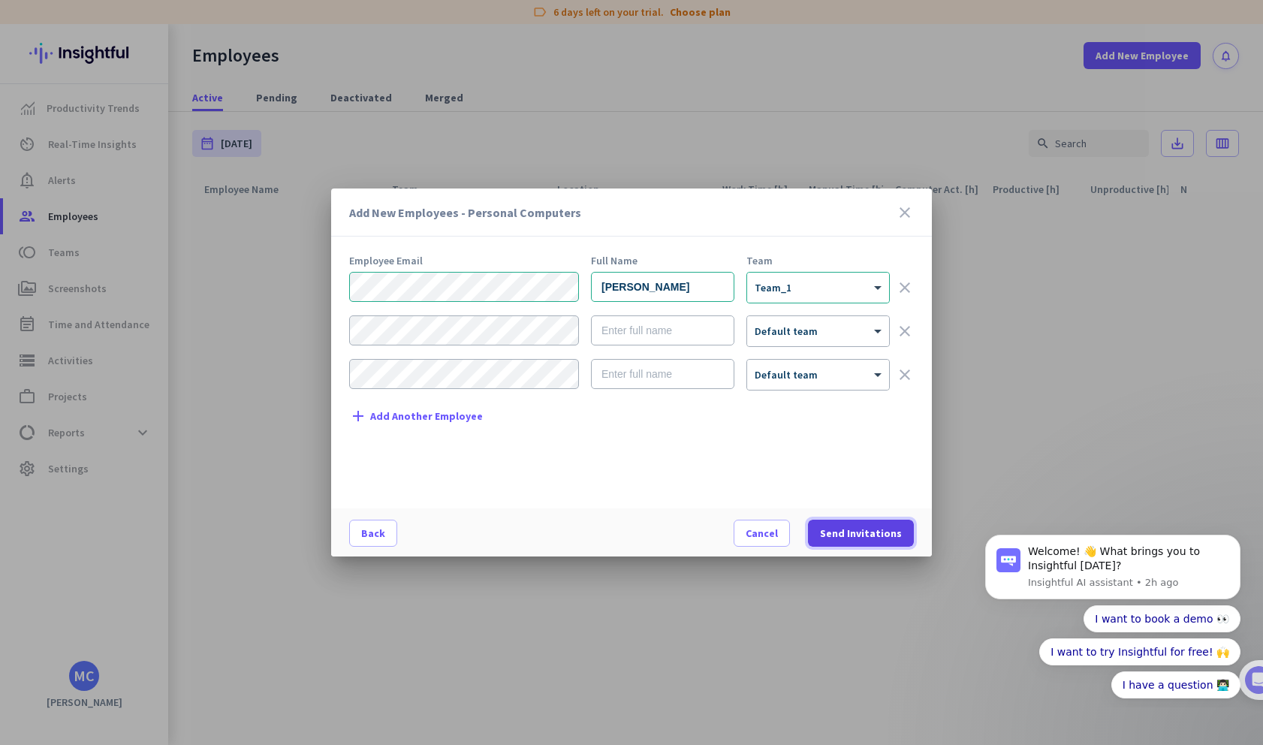
click at [857, 533] on span "Send Invitations" at bounding box center [861, 533] width 82 height 15
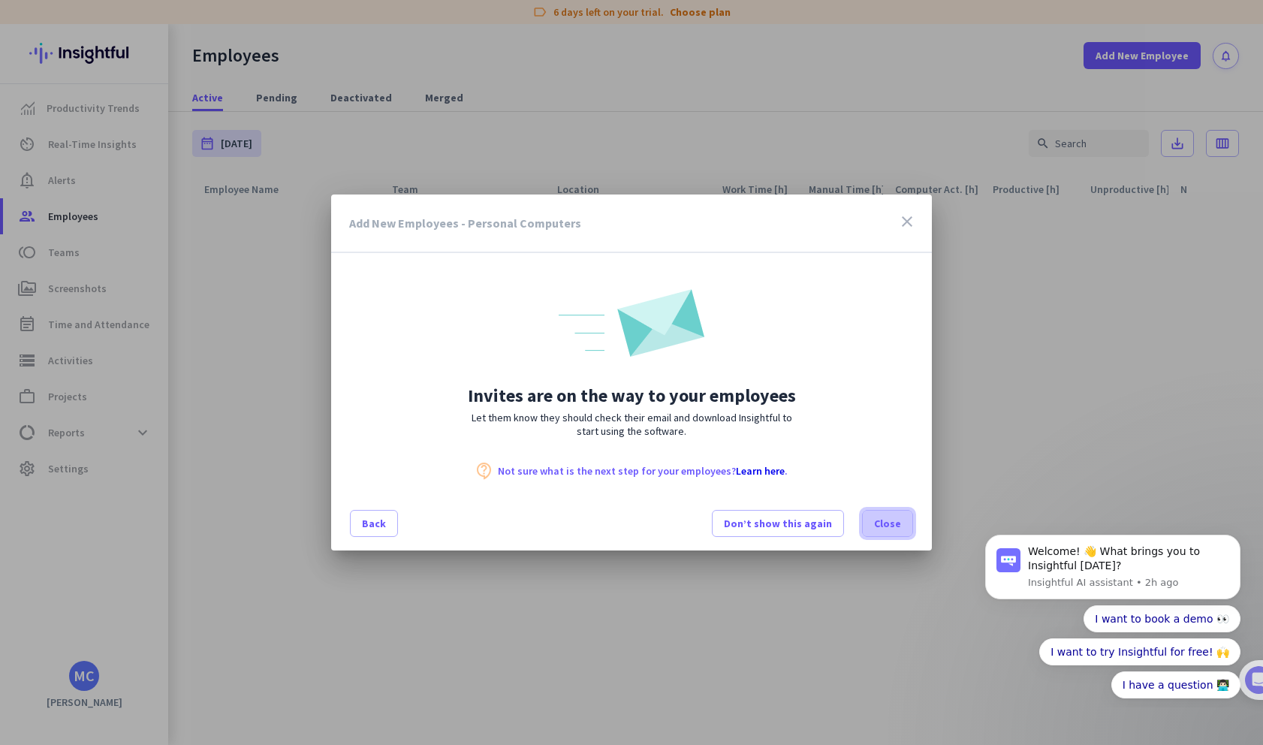
click at [894, 521] on span "Close" at bounding box center [887, 523] width 27 height 15
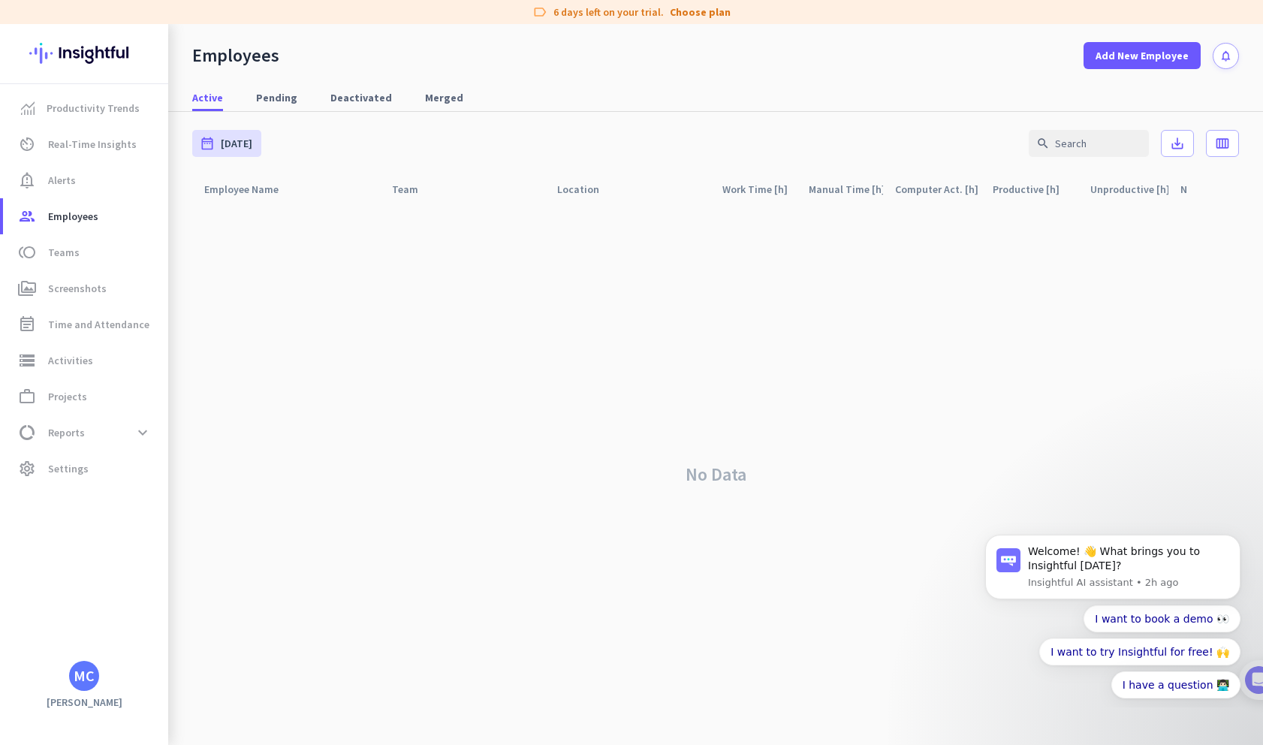
click at [542, 414] on div "No Data" at bounding box center [715, 473] width 1047 height 541
click at [510, 467] on div "No Data" at bounding box center [715, 473] width 1047 height 541
click at [287, 233] on div "No Data" at bounding box center [715, 473] width 1047 height 541
